Goal: Find specific page/section

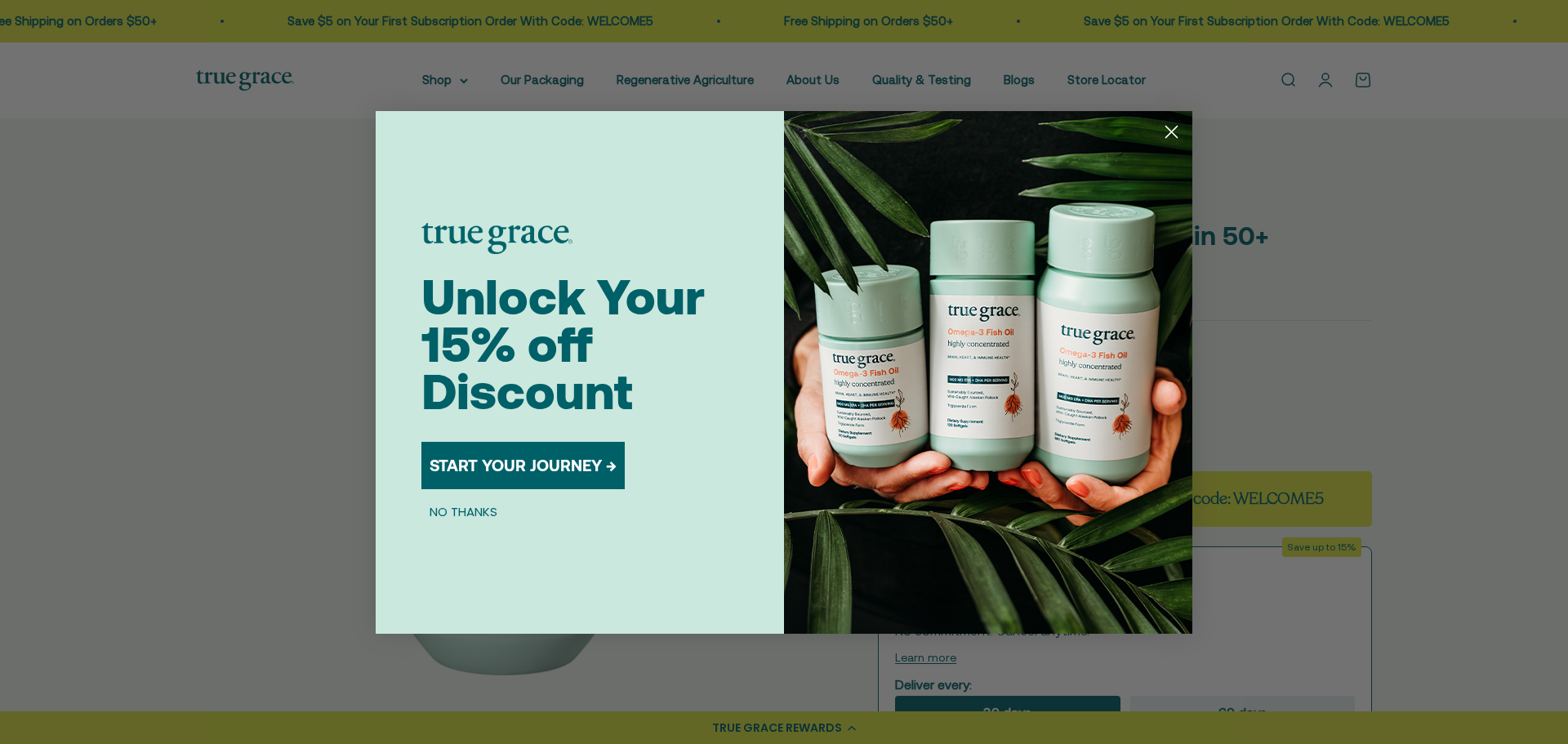
click at [1180, 134] on circle "Close dialog" at bounding box center [1171, 131] width 27 height 27
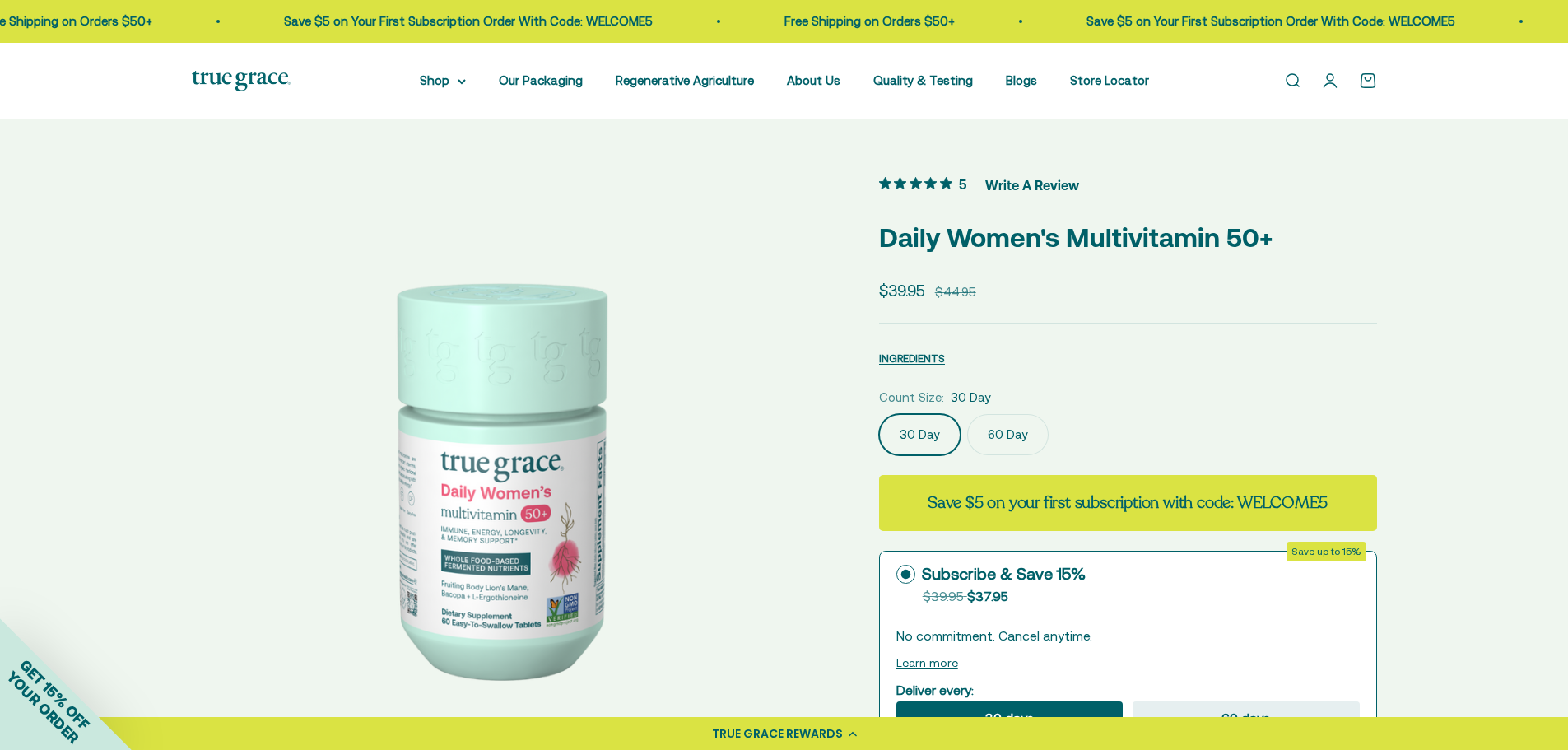
click at [1291, 79] on link "Open search" at bounding box center [1292, 80] width 18 height 18
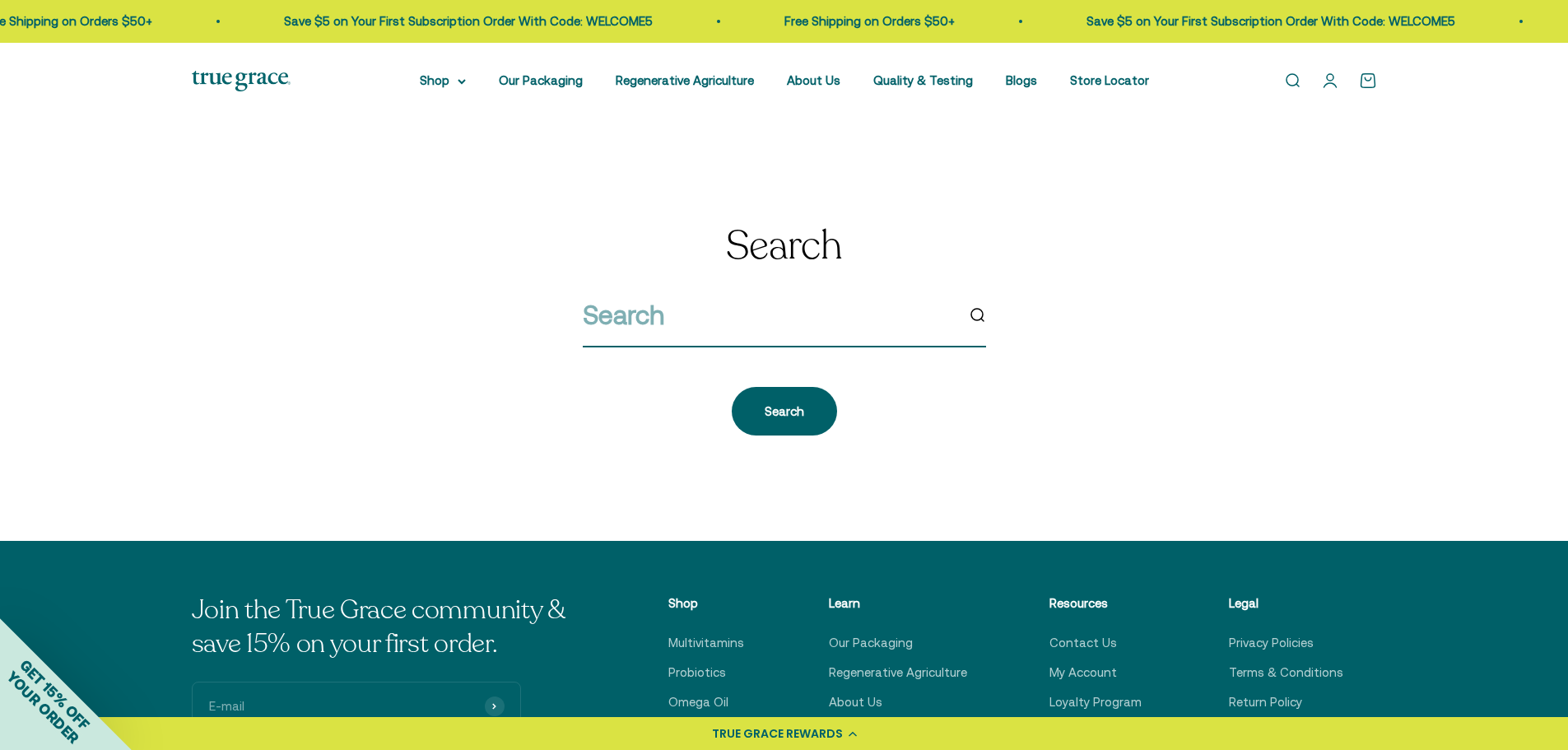
click at [720, 320] on input "search" at bounding box center [769, 315] width 372 height 42
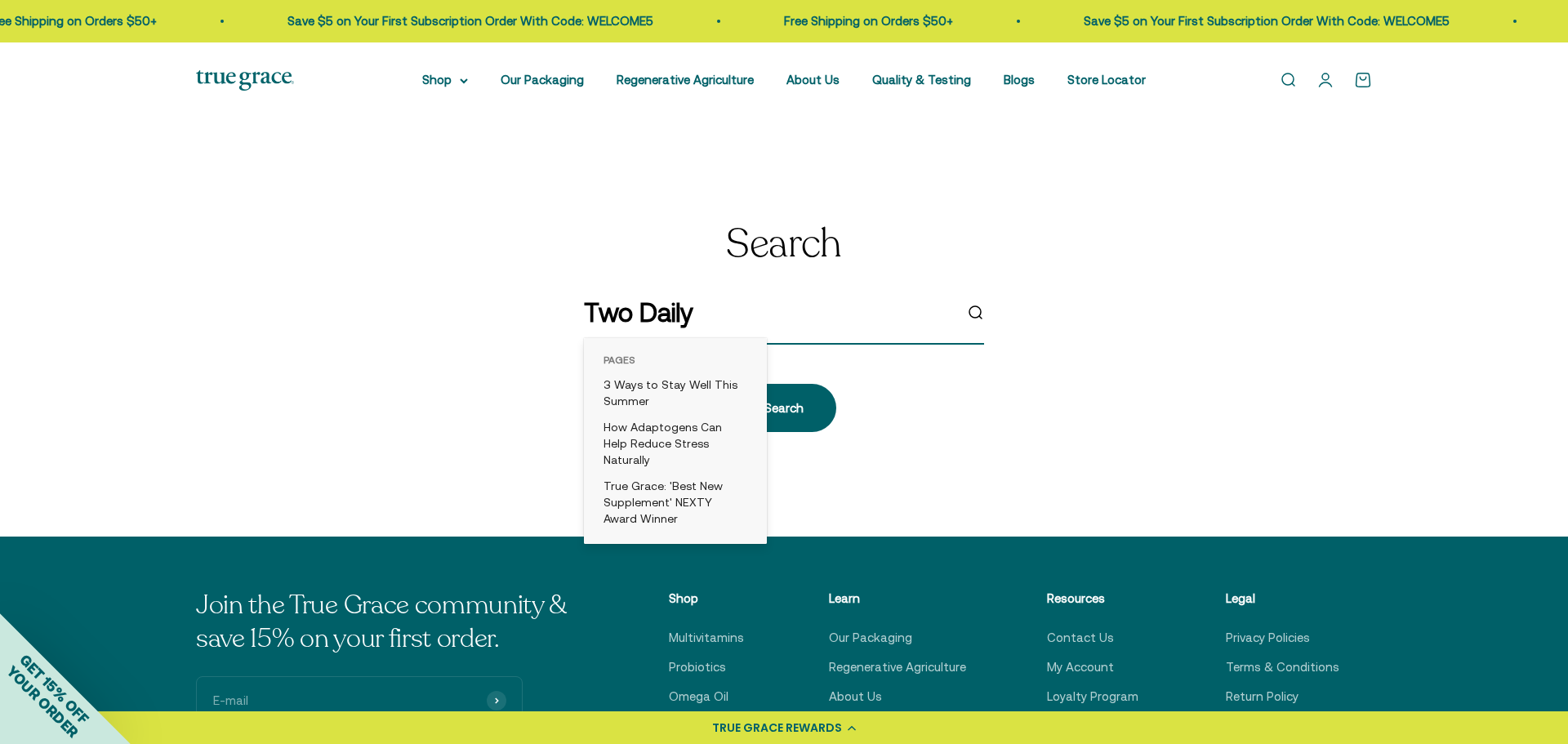
type input "Two Daily"
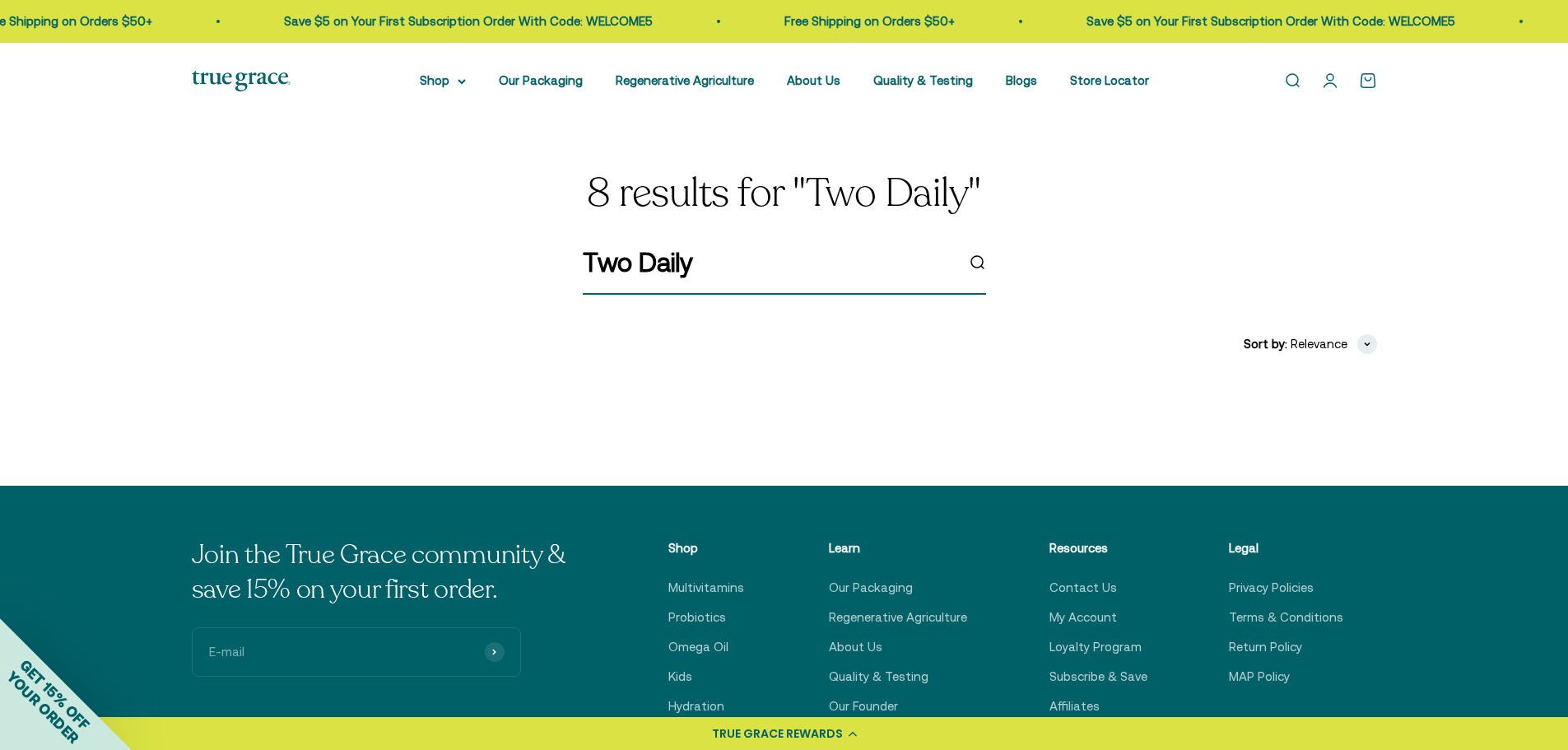
drag, startPoint x: 806, startPoint y: 265, endPoint x: 853, endPoint y: 267, distance: 47.0
click at [812, 265] on input "Two Daily" at bounding box center [769, 262] width 372 height 42
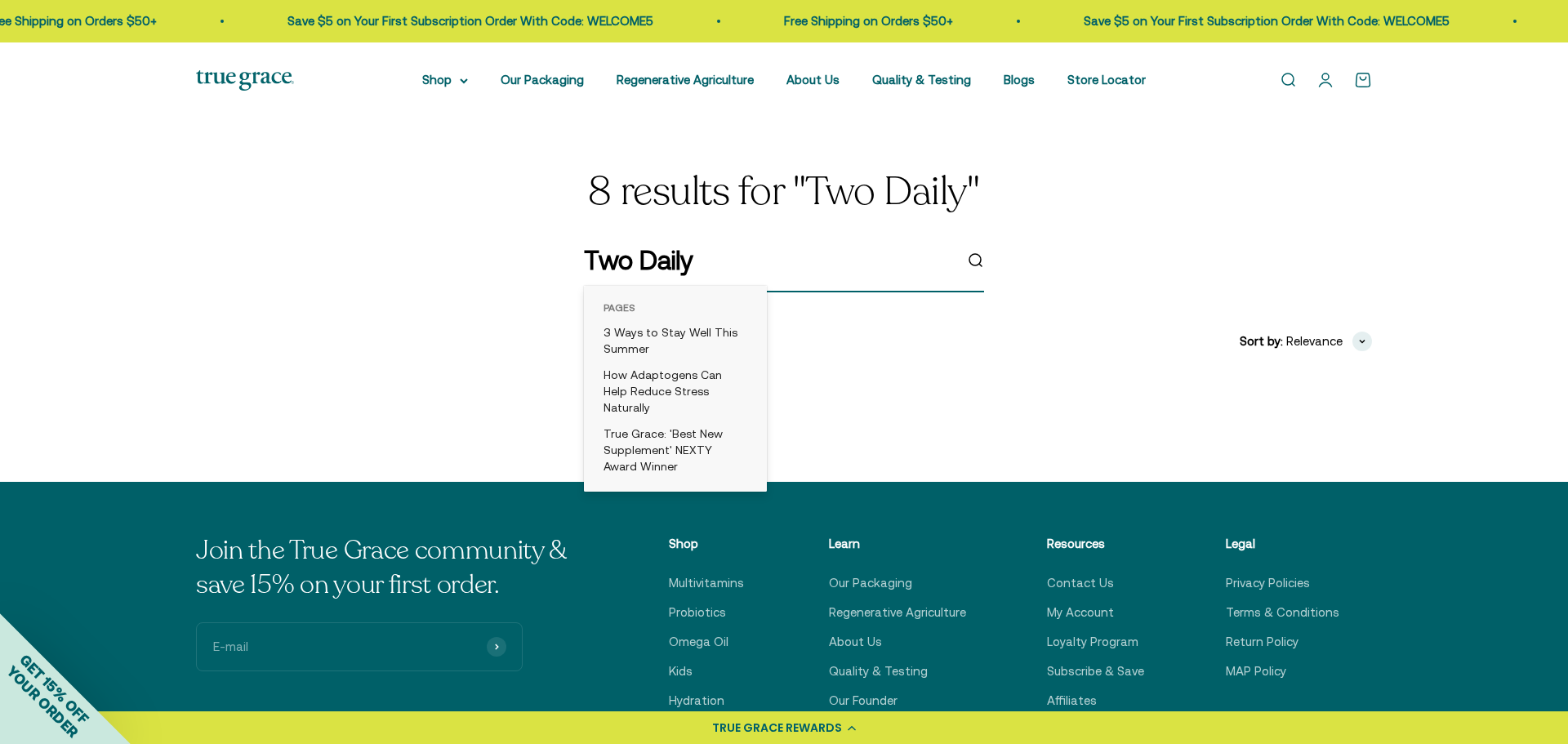
click at [982, 264] on icon "submit" at bounding box center [975, 260] width 18 height 18
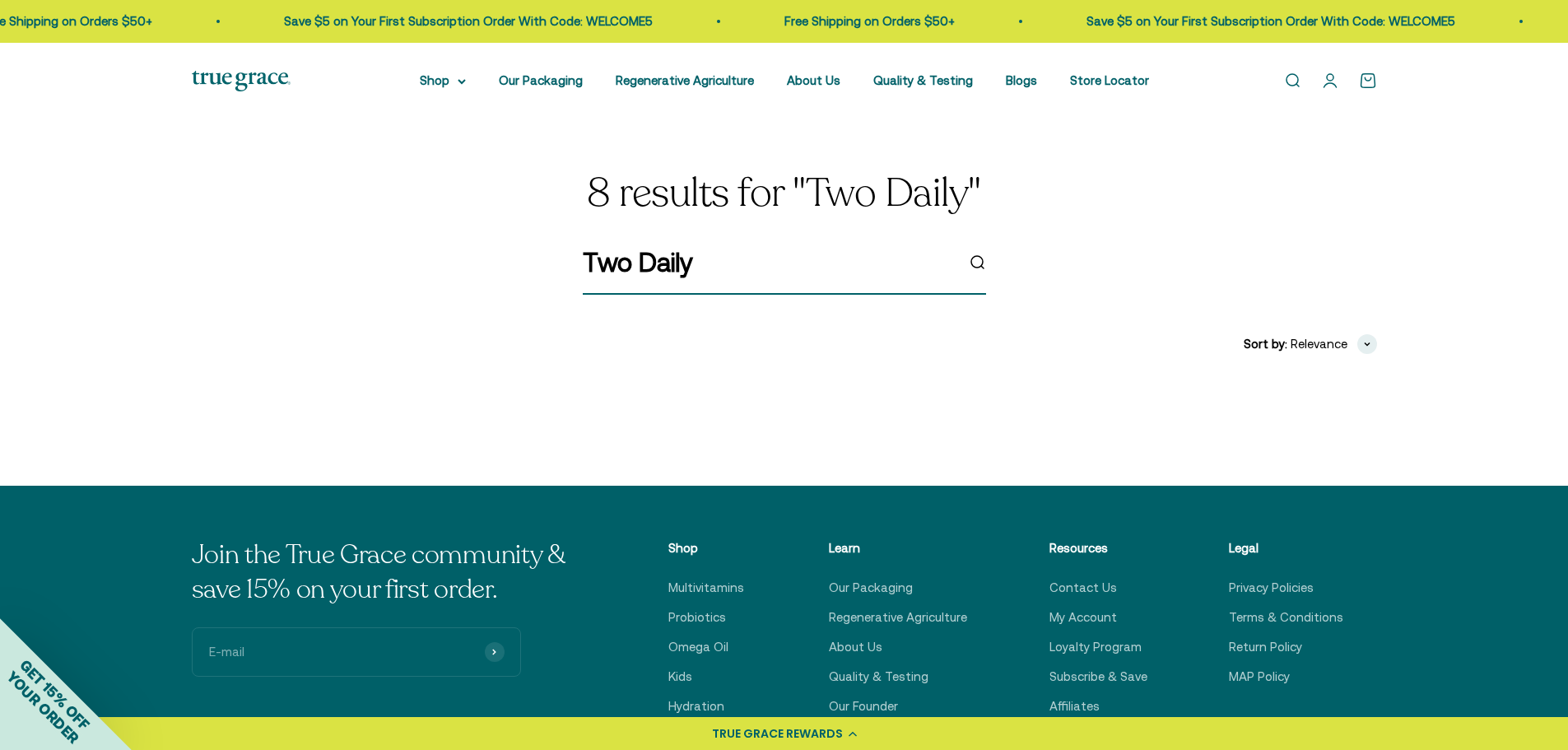
click at [974, 256] on circle "submit" at bounding box center [977, 261] width 11 height 11
